Goal: Transaction & Acquisition: Download file/media

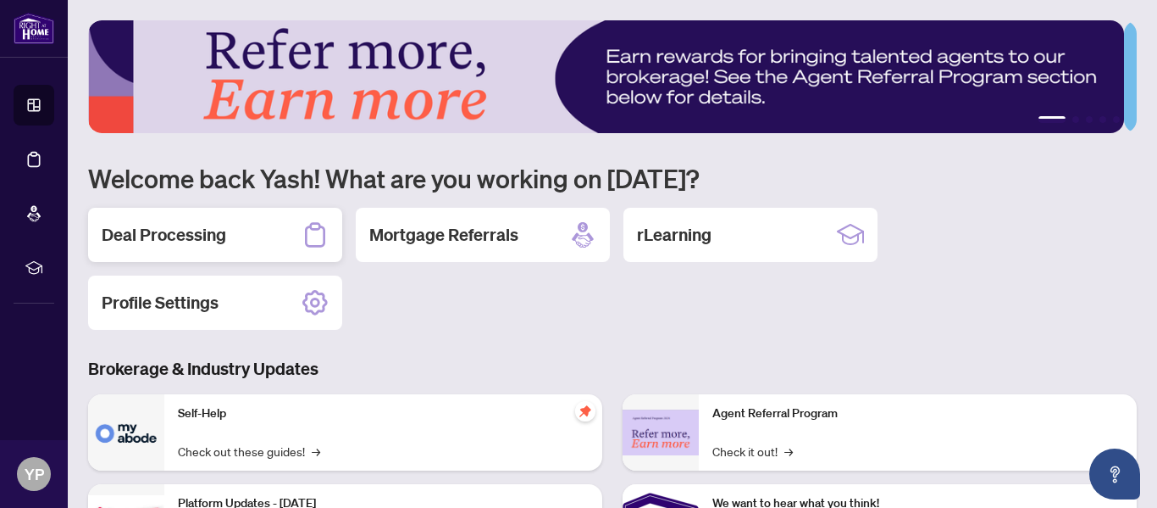
click at [193, 228] on h2 "Deal Processing" at bounding box center [164, 235] width 125 height 24
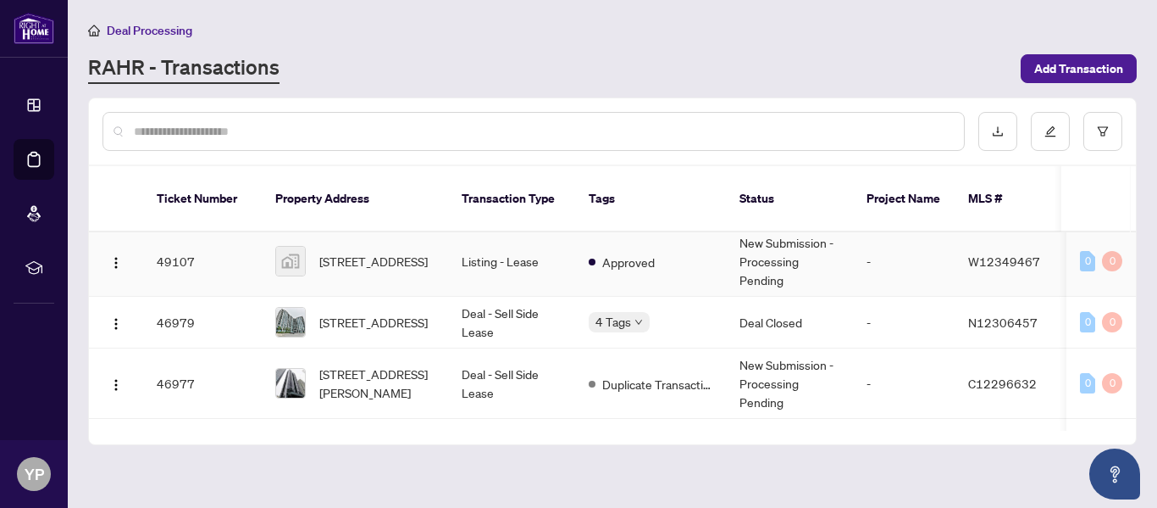
scroll to position [125, 0]
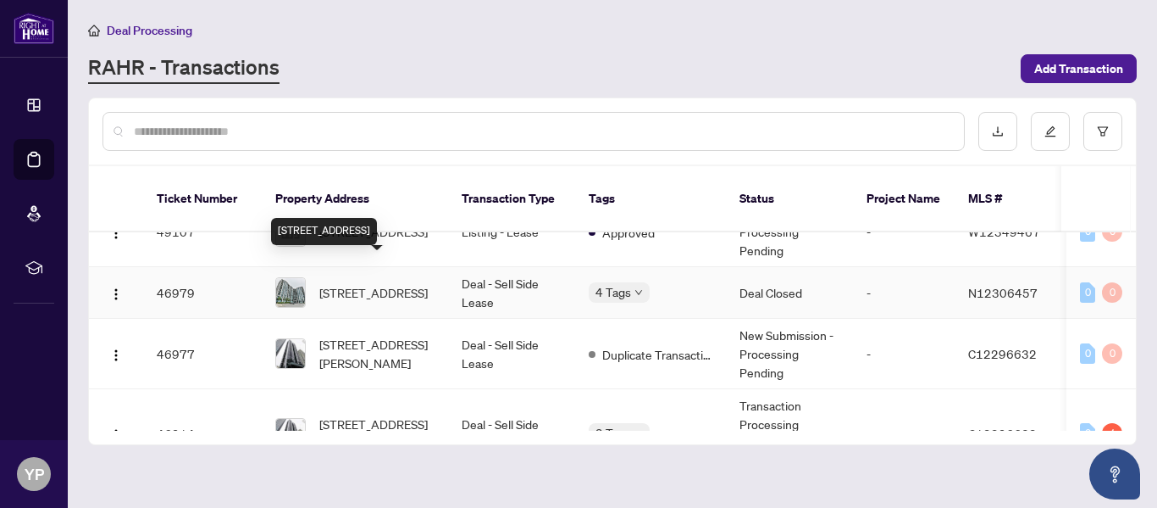
click at [369, 283] on span "[STREET_ADDRESS]" at bounding box center [373, 292] width 108 height 19
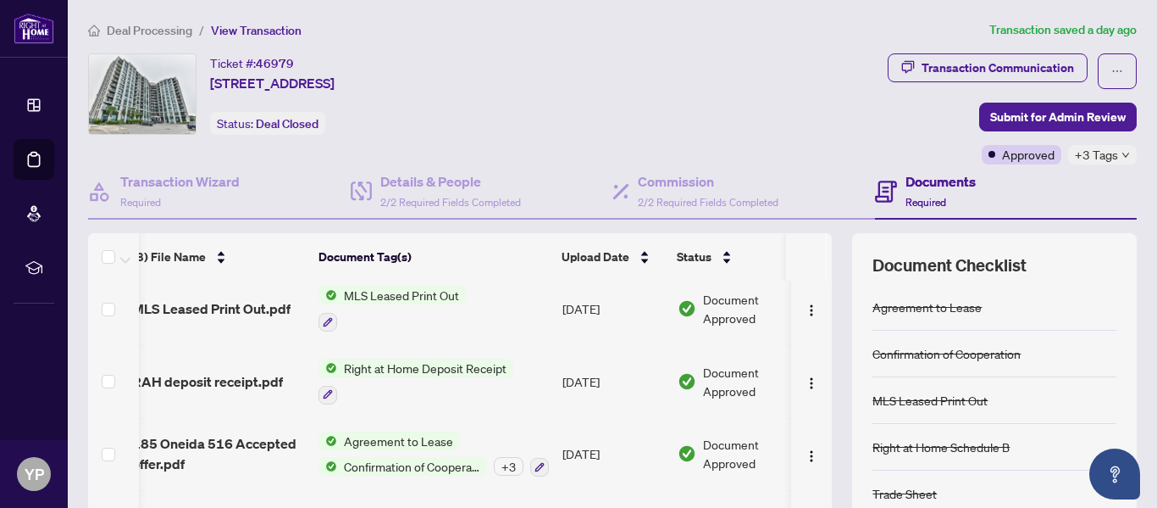
scroll to position [297, 14]
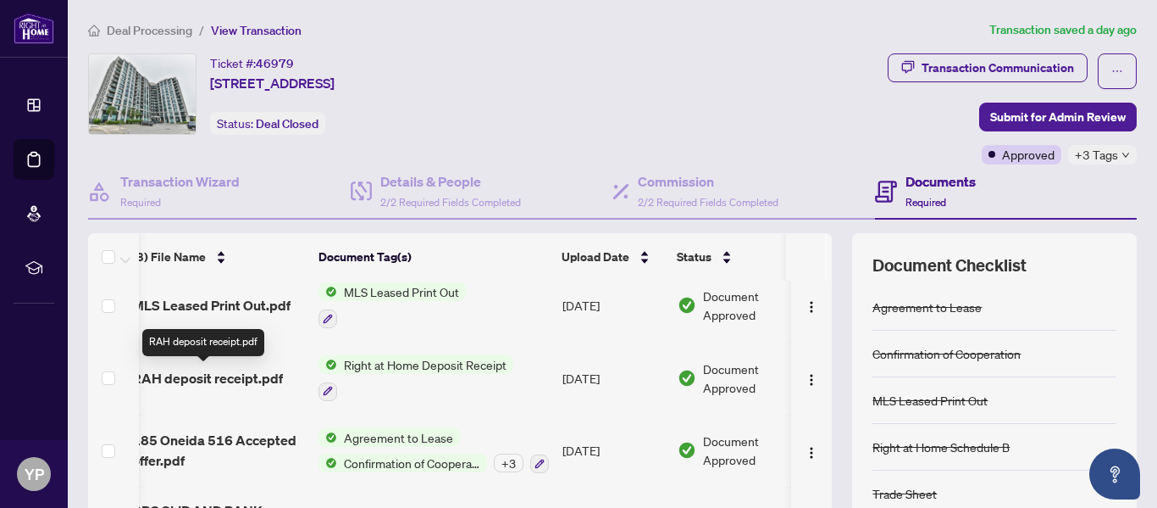
click at [268, 379] on span "RAH deposit receipt.pdf" at bounding box center [207, 378] width 151 height 20
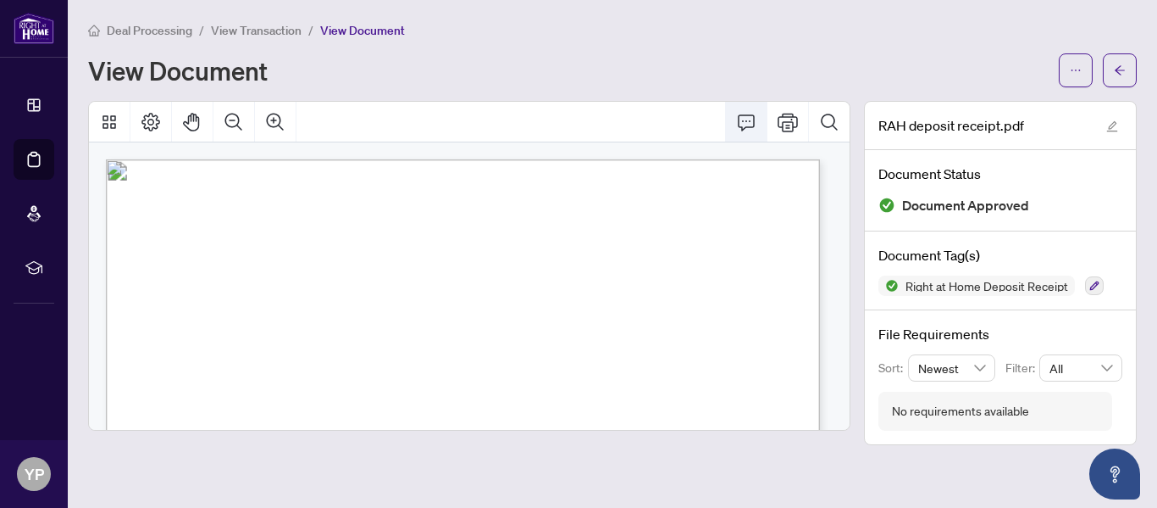
click at [748, 119] on icon "Comment" at bounding box center [746, 122] width 20 height 20
click at [1086, 71] on button "button" at bounding box center [1076, 70] width 34 height 34
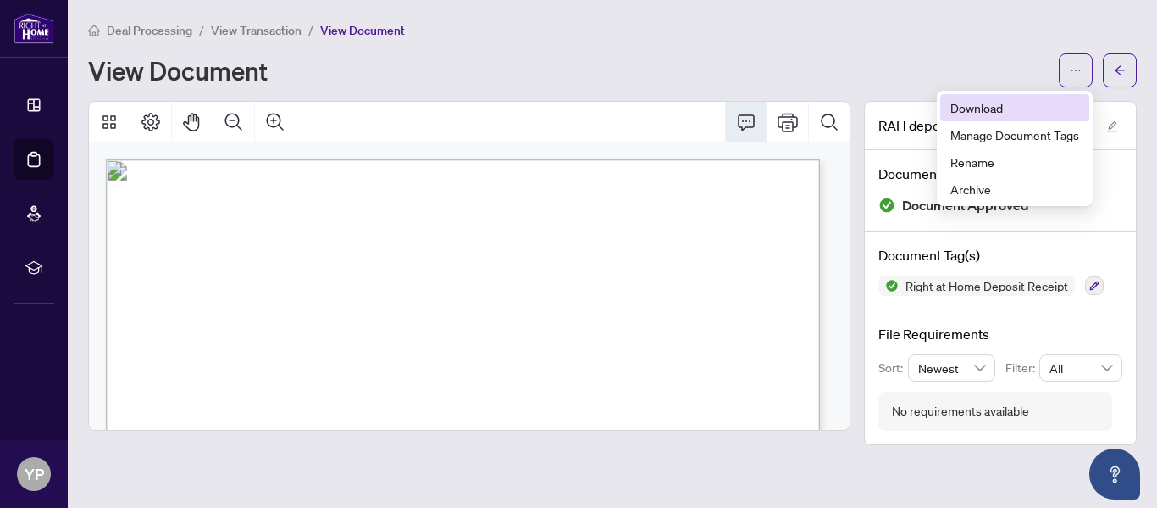
click at [1000, 108] on span "Download" at bounding box center [1015, 107] width 129 height 19
